Goal: Task Accomplishment & Management: Manage account settings

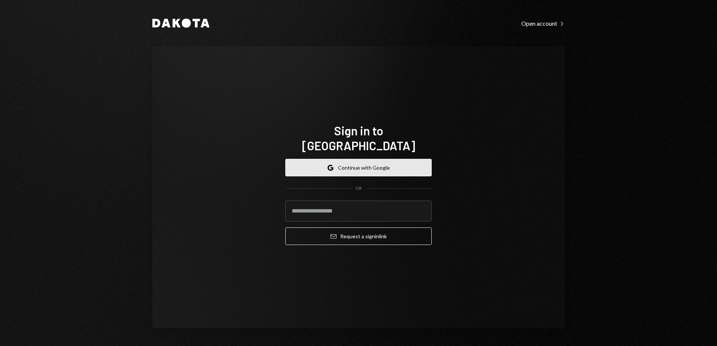
click at [391, 162] on button "Google Continue with Google" at bounding box center [358, 168] width 146 height 18
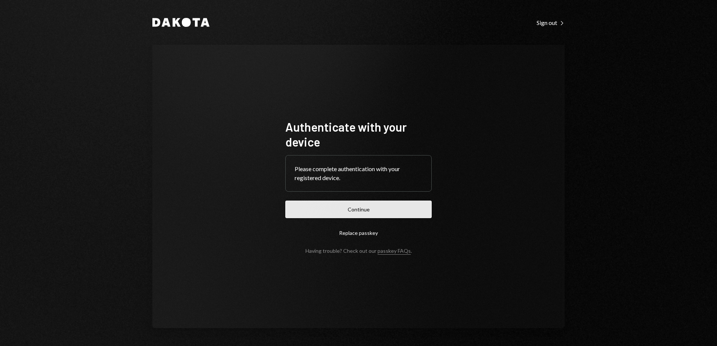
click at [383, 215] on button "Continue" at bounding box center [358, 210] width 146 height 18
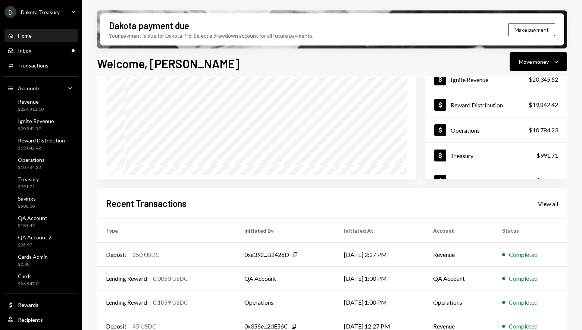
scroll to position [119, 0]
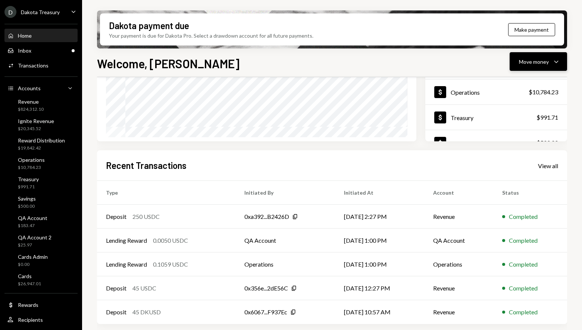
click at [548, 63] on div "Move money" at bounding box center [534, 62] width 30 height 8
click at [538, 64] on div "Move money" at bounding box center [534, 62] width 30 height 8
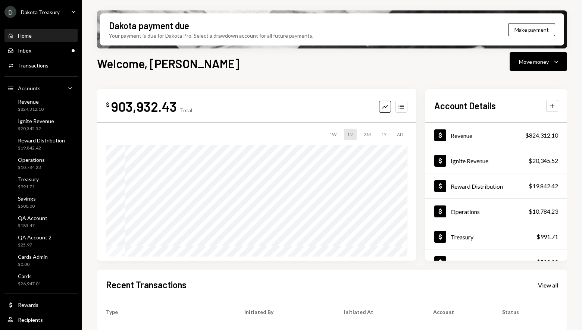
click at [266, 84] on div "$ 903,932.43 Total Graph Accounts 1W 1M 3M 1Y ALL $900,953.41 [DATE] Account De…" at bounding box center [332, 268] width 470 height 382
click at [534, 66] on button "Move money Caret Down" at bounding box center [538, 61] width 57 height 19
click at [455, 66] on div "Welcome, [PERSON_NAME] Move money Caret Down" at bounding box center [332, 63] width 470 height 16
click at [52, 281] on div "Cards $26,947.01" at bounding box center [40, 280] width 67 height 14
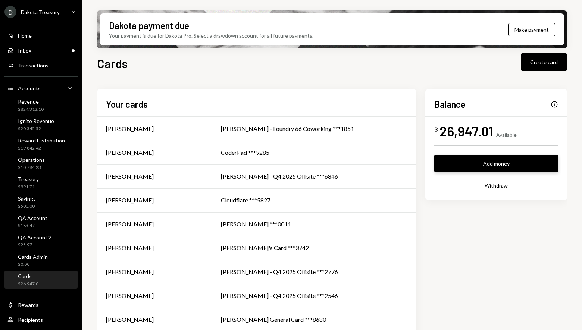
click at [505, 164] on button "Add money" at bounding box center [497, 164] width 124 height 18
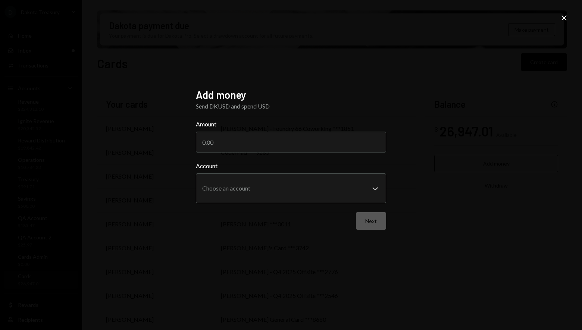
click at [568, 18] on icon "Close" at bounding box center [564, 17] width 9 height 9
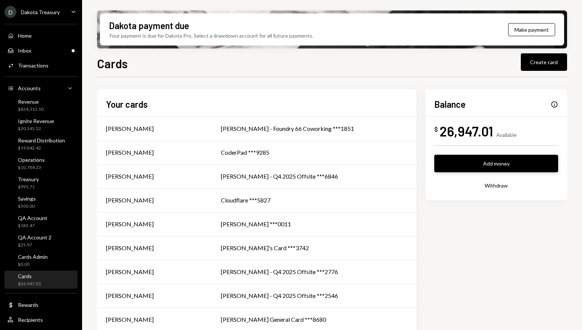
click at [486, 166] on button "Add money" at bounding box center [497, 164] width 124 height 18
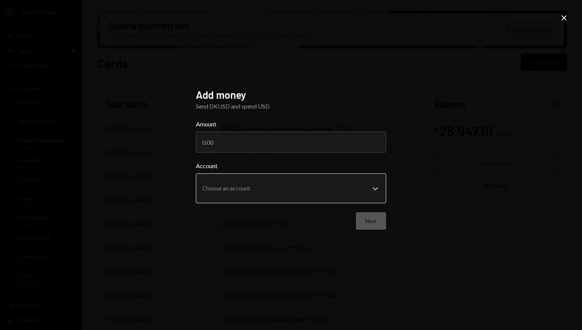
click at [301, 190] on body "D Dakota Treasury Caret Down Home Home Inbox Inbox Activities Transactions Acco…" at bounding box center [291, 165] width 582 height 330
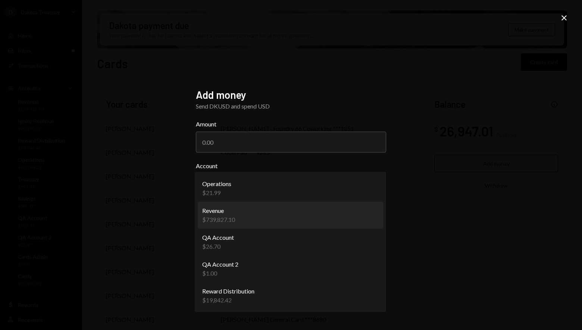
select select "**********"
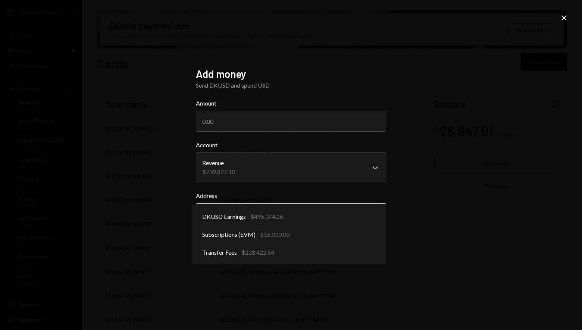
click at [312, 215] on body "D Dakota Treasury Caret Down Home Home Inbox Inbox Activities Transactions Acco…" at bounding box center [291, 165] width 582 height 330
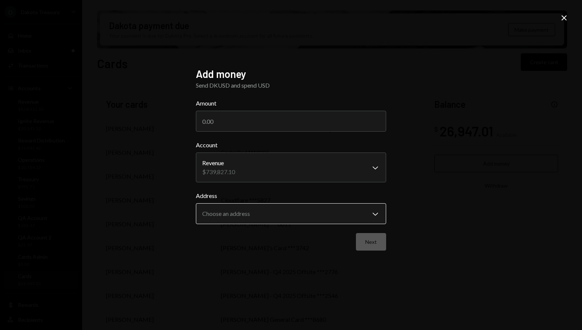
click at [275, 217] on body "D Dakota Treasury Caret Down Home Home Inbox Inbox Activities Transactions Acco…" at bounding box center [291, 165] width 582 height 330
click at [286, 128] on input "Amount" at bounding box center [291, 121] width 190 height 21
type input "5"
click at [309, 176] on body "D Dakota Treasury Caret Down Home Home Inbox Inbox Activities Transactions Acco…" at bounding box center [291, 165] width 582 height 330
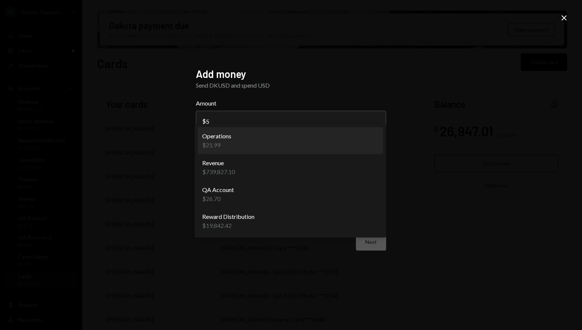
select select "**********"
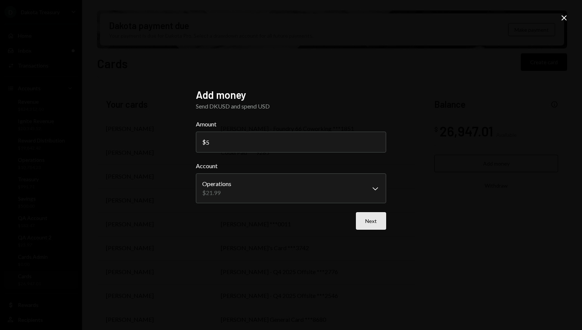
click at [377, 222] on button "Next" at bounding box center [371, 221] width 30 height 18
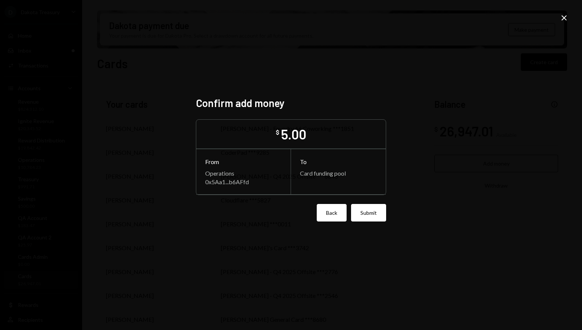
click at [326, 211] on button "Back" at bounding box center [332, 213] width 30 height 18
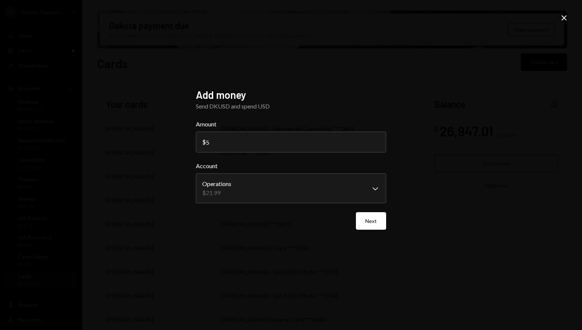
click at [569, 18] on div "**********" at bounding box center [291, 165] width 582 height 330
click at [564, 18] on icon at bounding box center [564, 17] width 5 height 5
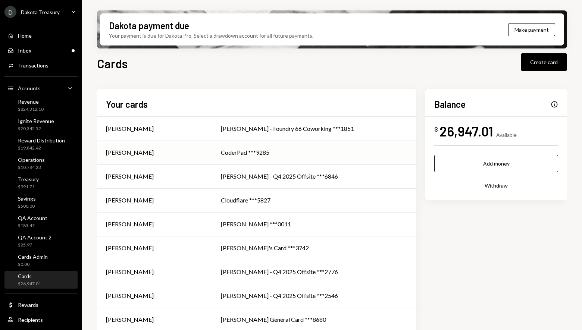
click at [196, 152] on div "[PERSON_NAME]" at bounding box center [154, 152] width 97 height 9
click at [556, 60] on button "Create card" at bounding box center [544, 62] width 46 height 18
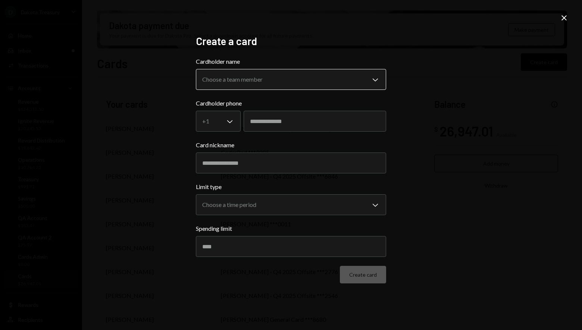
click at [305, 74] on body "D Dakota Treasury Caret Down Home Home Inbox Inbox Activities Transactions Acco…" at bounding box center [291, 165] width 582 height 330
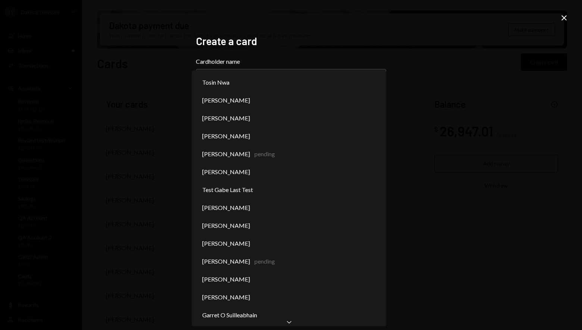
click at [402, 84] on div "**********" at bounding box center [291, 165] width 582 height 330
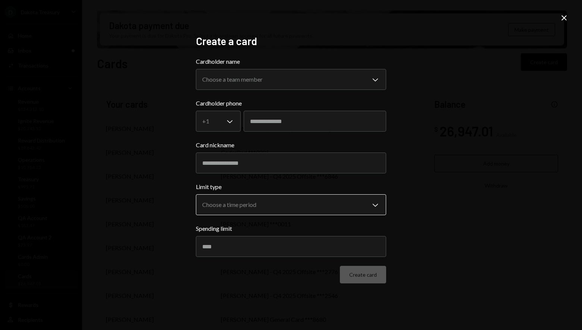
click at [288, 202] on body "D Dakota Treasury Caret Down Home Home Inbox Inbox Activities Transactions Acco…" at bounding box center [291, 165] width 582 height 330
click at [274, 204] on body "D Dakota Treasury Caret Down Home Home Inbox Inbox Activities Transactions Acco…" at bounding box center [291, 165] width 582 height 330
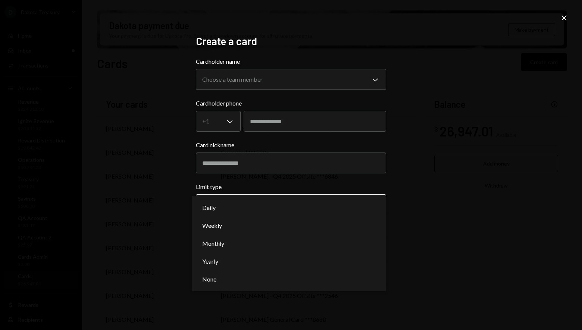
click at [286, 204] on body "D Dakota Treasury Caret Down Home Home Inbox Inbox Activities Transactions Acco…" at bounding box center [291, 165] width 582 height 330
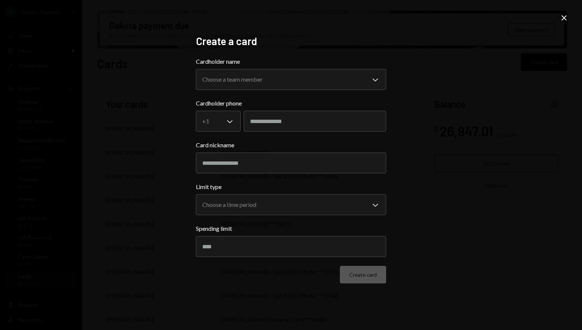
click at [564, 17] on icon at bounding box center [564, 17] width 5 height 5
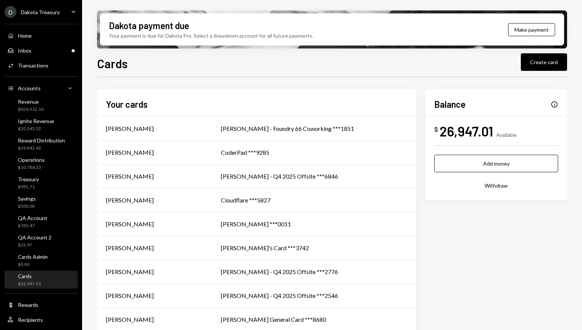
click at [556, 103] on div "Info" at bounding box center [554, 104] width 7 height 7
click at [554, 103] on div "Info" at bounding box center [554, 104] width 7 height 7
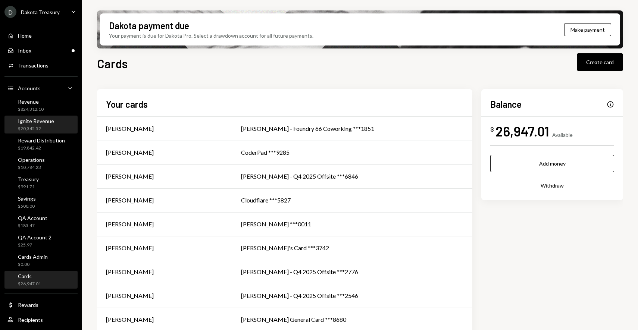
click at [33, 119] on div "Ignite Revenue" at bounding box center [36, 121] width 36 height 6
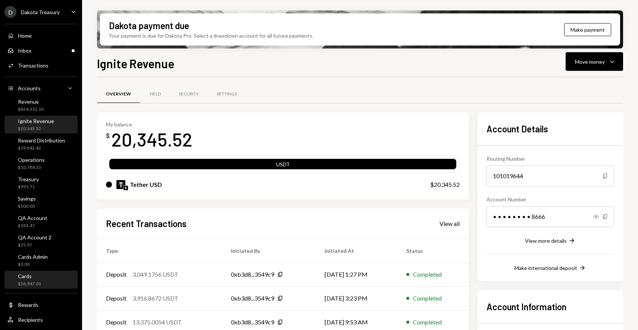
click at [40, 280] on div "Cards $26,947.01" at bounding box center [29, 280] width 23 height 14
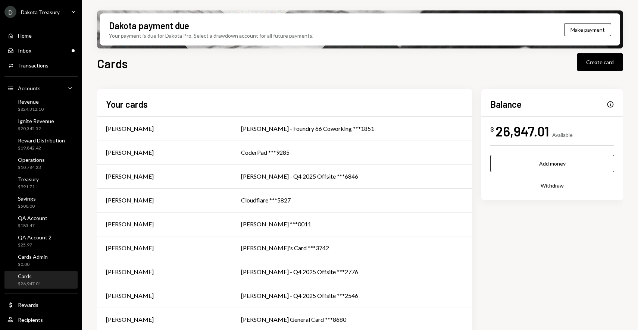
click at [561, 180] on button "Withdraw" at bounding box center [553, 186] width 124 height 18
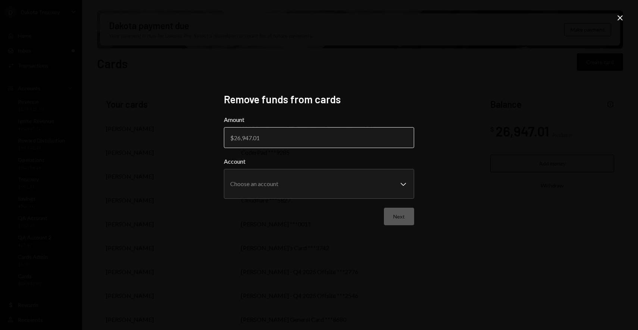
click at [306, 145] on input "Amount" at bounding box center [319, 137] width 190 height 21
click at [277, 140] on input "Amount" at bounding box center [319, 137] width 190 height 21
type input "100"
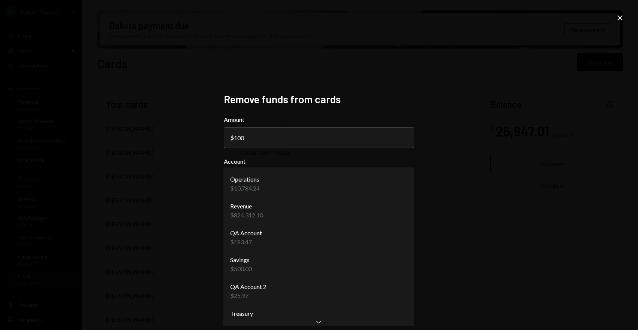
click at [332, 186] on body "D Dakota Treasury Caret Down Home Home Inbox Inbox Activities Transactions Acco…" at bounding box center [319, 165] width 638 height 330
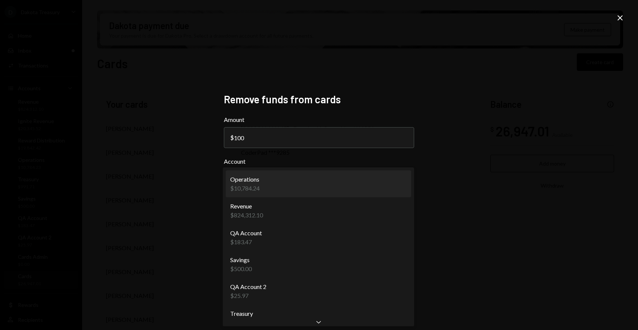
select select "**********"
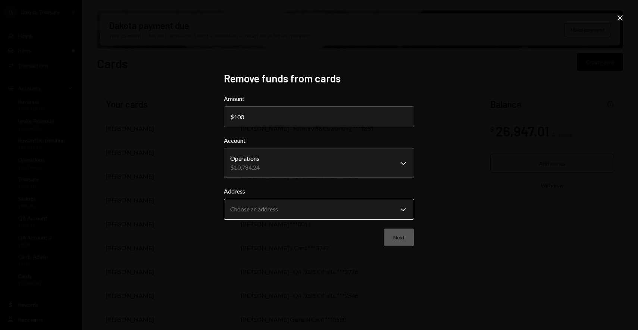
click at [315, 212] on body "D Dakota Treasury Caret Down Home Home Inbox Inbox Activities Transactions Acco…" at bounding box center [319, 165] width 638 height 330
click at [337, 215] on body "D Dakota Treasury Caret Down Home Home Inbox Inbox Activities Transactions Acco…" at bounding box center [319, 165] width 638 height 330
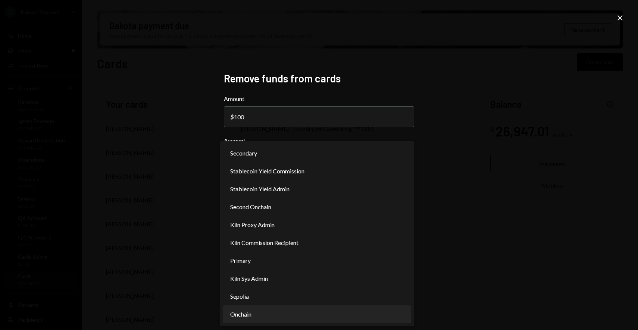
select select "**********"
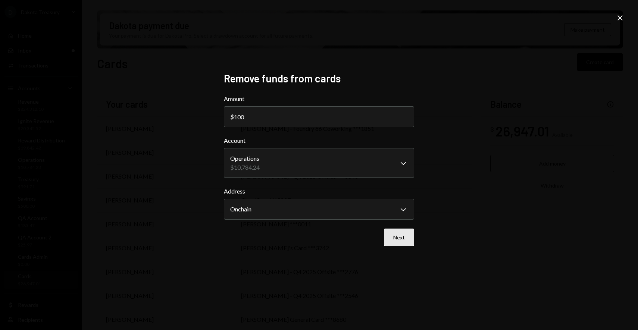
click at [397, 237] on button "Next" at bounding box center [399, 238] width 30 height 18
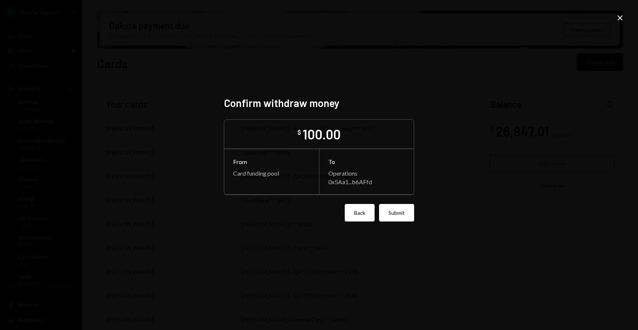
click at [358, 213] on button "Back" at bounding box center [360, 213] width 30 height 18
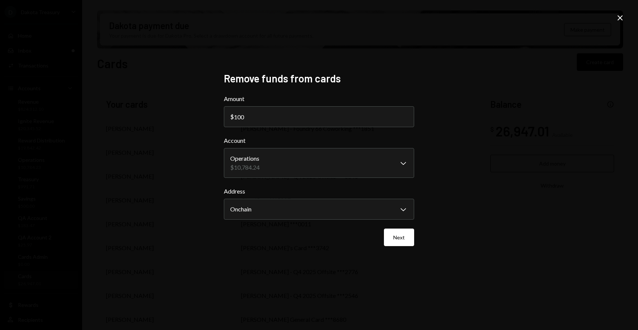
click at [620, 14] on icon "Close" at bounding box center [620, 17] width 9 height 9
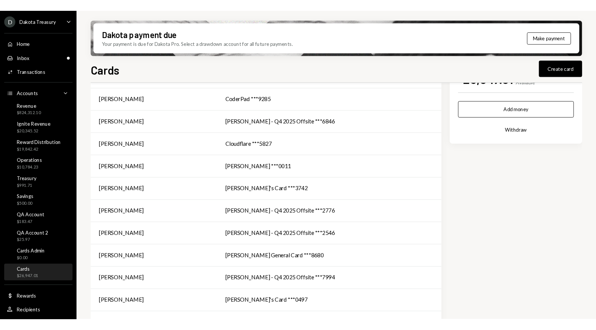
scroll to position [59, 0]
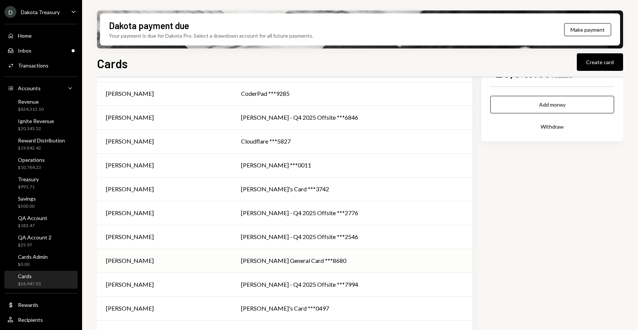
click at [221, 258] on div "[PERSON_NAME]" at bounding box center [164, 260] width 117 height 9
click at [209, 255] on td "[PERSON_NAME]" at bounding box center [164, 261] width 135 height 24
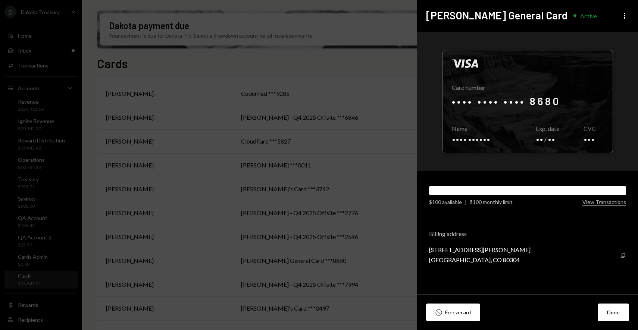
click at [455, 312] on div "Freeze card" at bounding box center [458, 313] width 26 height 8
click at [450, 312] on div "Unfreeze card" at bounding box center [452, 313] width 32 height 8
click at [628, 15] on icon "More" at bounding box center [624, 15] width 9 height 9
click at [623, 15] on icon "More" at bounding box center [624, 15] width 9 height 9
click at [623, 17] on icon "More" at bounding box center [624, 15] width 9 height 9
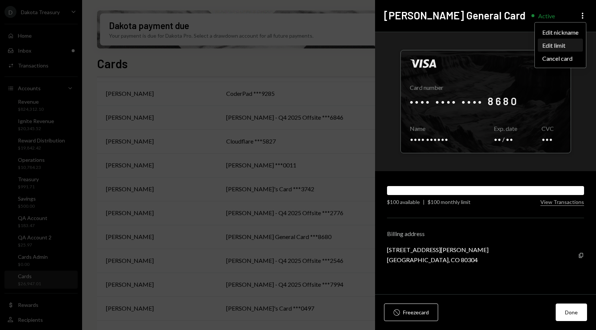
click at [557, 44] on div "Edit limit" at bounding box center [560, 45] width 45 height 13
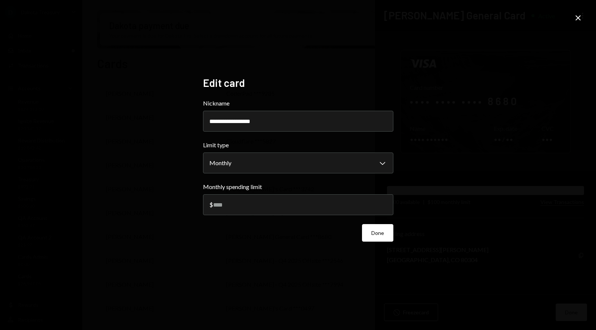
click at [581, 17] on icon "Close" at bounding box center [578, 17] width 9 height 9
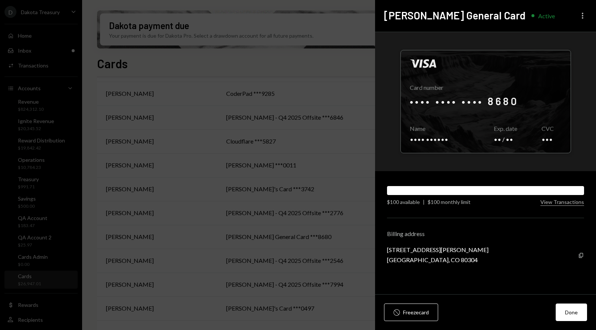
click at [583, 15] on icon "More" at bounding box center [582, 15] width 9 height 9
click at [566, 45] on div "Edit limit" at bounding box center [560, 45] width 45 height 13
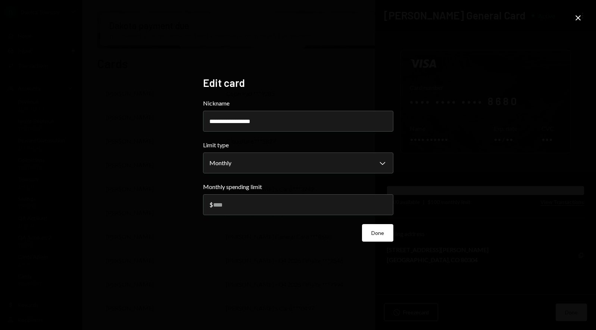
click at [581, 18] on icon "Close" at bounding box center [578, 17] width 9 height 9
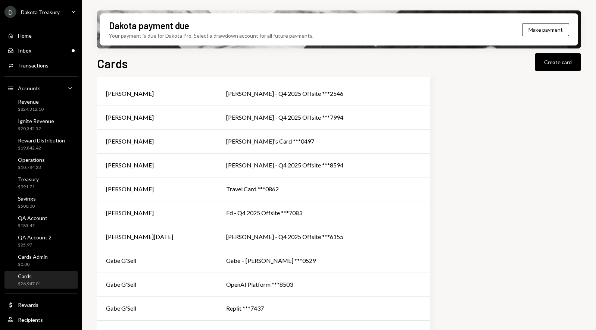
scroll to position [0, 0]
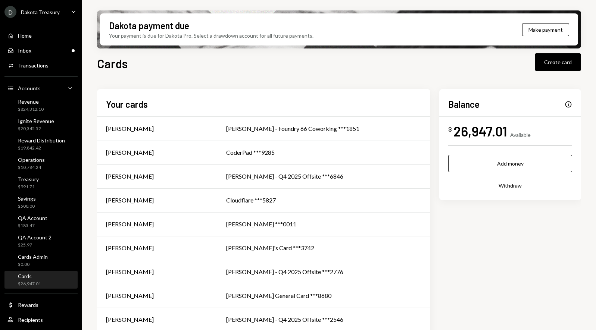
click at [434, 69] on div "Cards Create card" at bounding box center [339, 63] width 484 height 16
click at [52, 64] on div "Activities Transactions" at bounding box center [40, 65] width 67 height 7
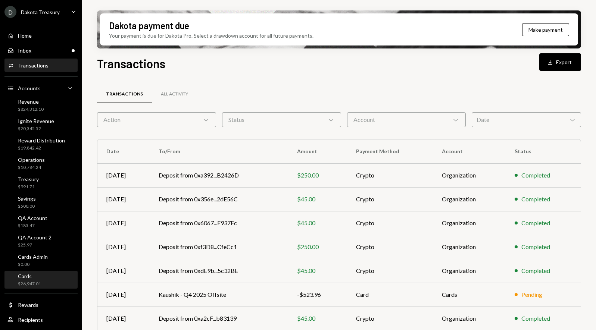
click at [39, 283] on div "$26,947.01" at bounding box center [29, 284] width 23 height 6
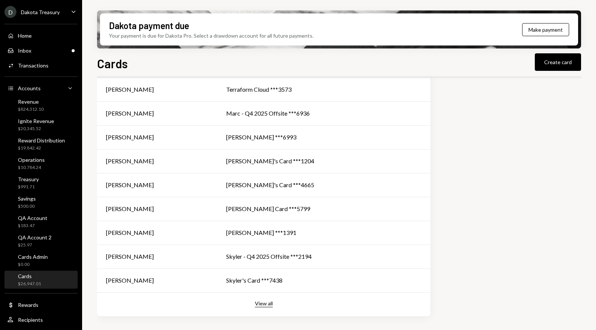
click at [268, 306] on button "View all" at bounding box center [264, 304] width 18 height 7
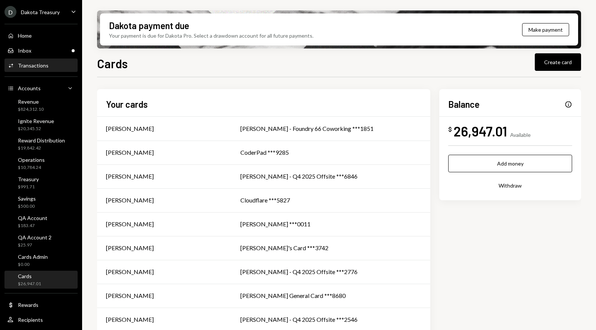
click at [35, 66] on div "Transactions" at bounding box center [33, 65] width 31 height 6
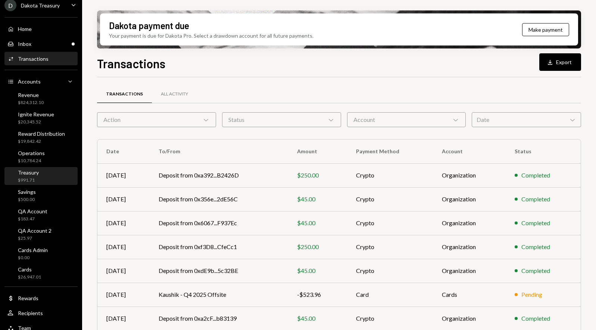
scroll to position [13, 0]
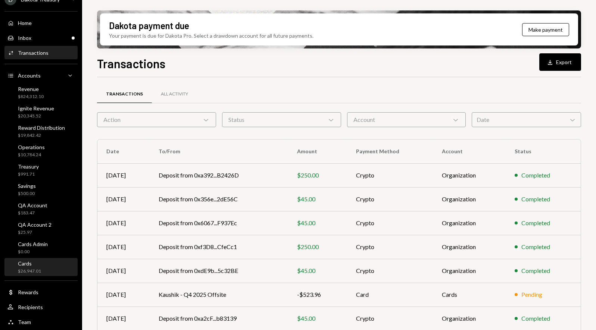
click at [53, 270] on div "Cards $26,947.01" at bounding box center [40, 268] width 67 height 14
